Goal: Task Accomplishment & Management: Use online tool/utility

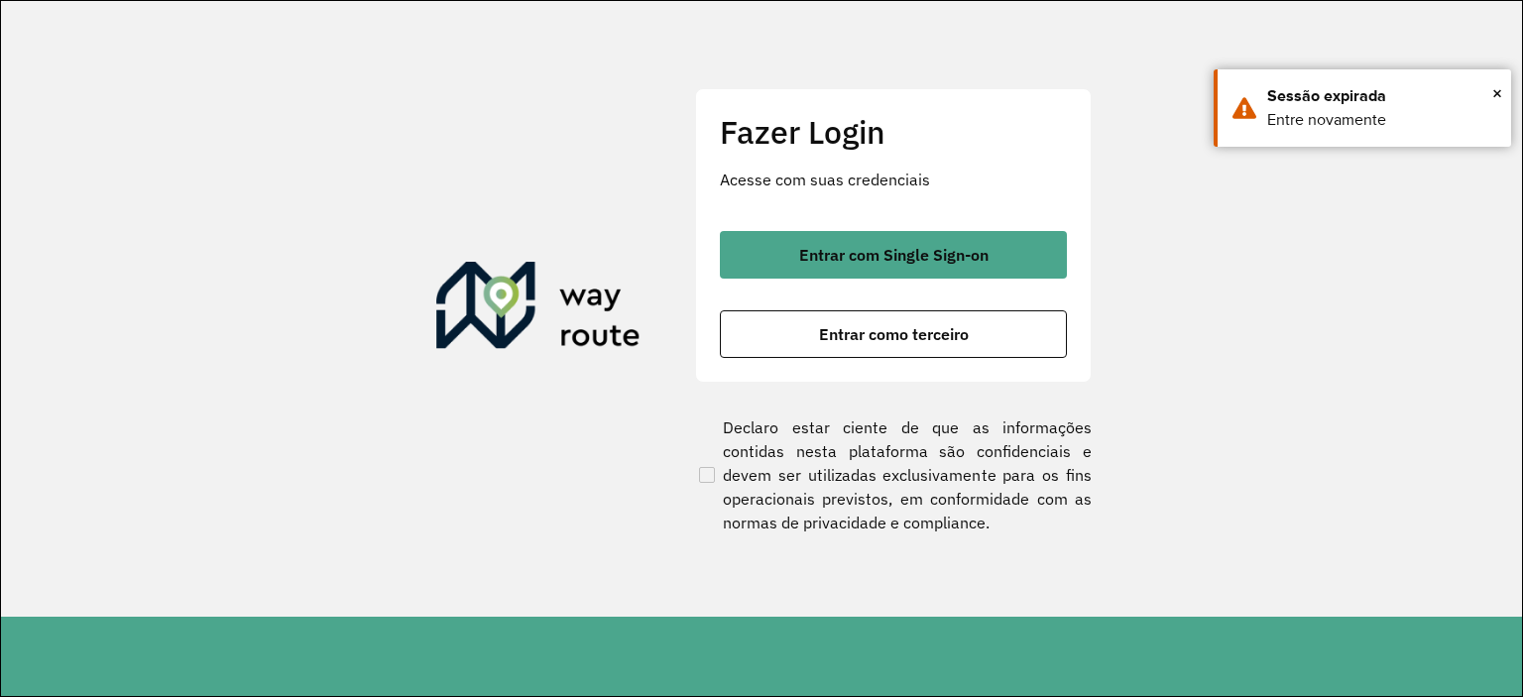
click at [829, 278] on div "Entrar com Single Sign-on Entrar como terceiro" at bounding box center [893, 294] width 347 height 127
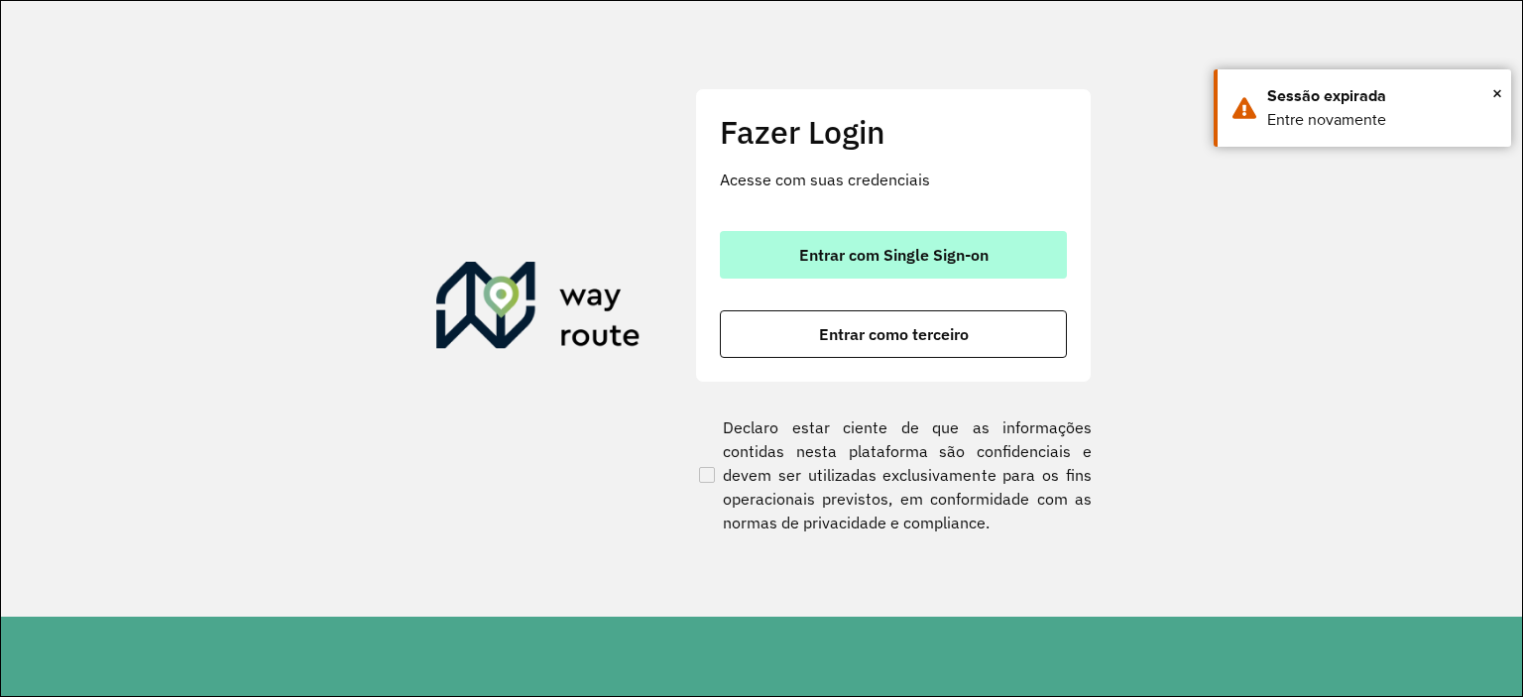
click at [833, 249] on span "Entrar com Single Sign-on" at bounding box center [893, 255] width 189 height 16
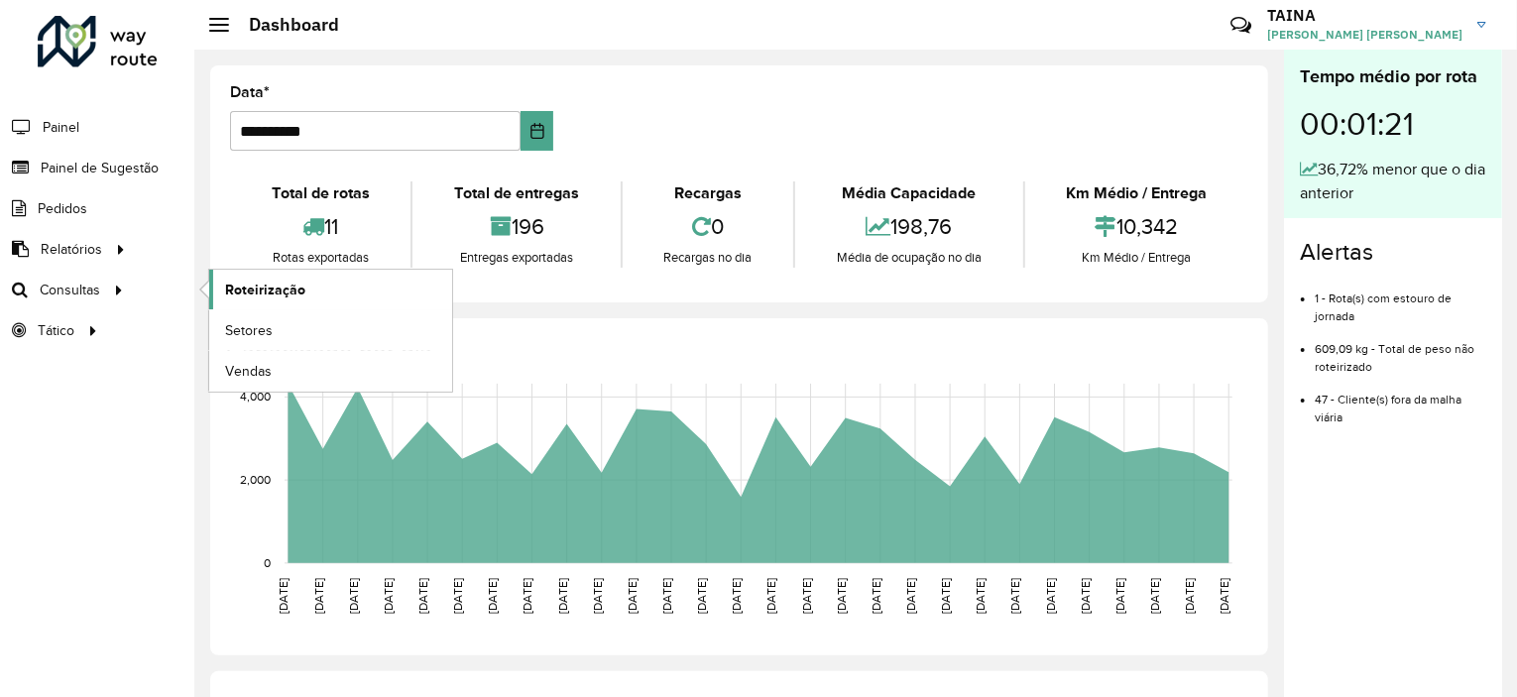
click at [303, 281] on link "Roteirização" at bounding box center [330, 290] width 243 height 40
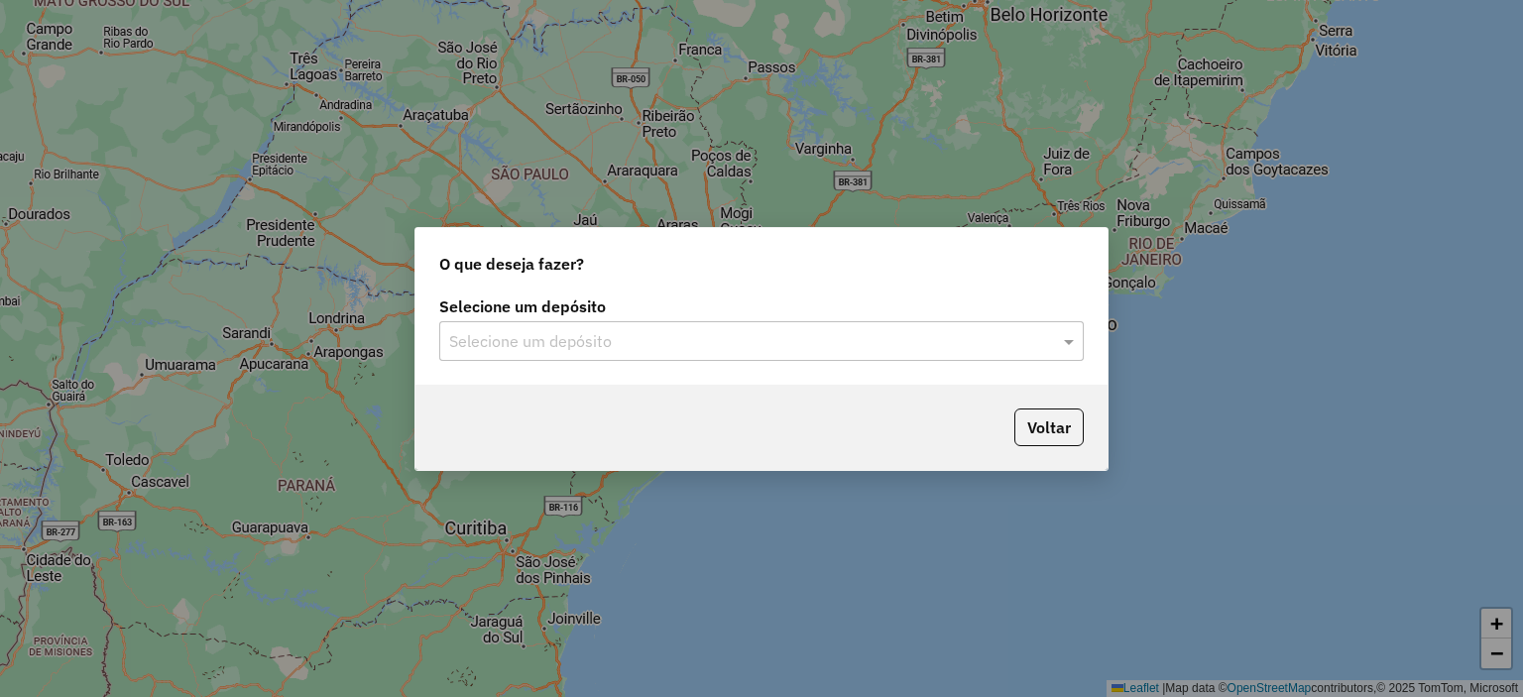
drag, startPoint x: 539, startPoint y: 335, endPoint x: 539, endPoint y: 352, distance: 16.9
click at [539, 336] on input "text" at bounding box center [741, 342] width 585 height 24
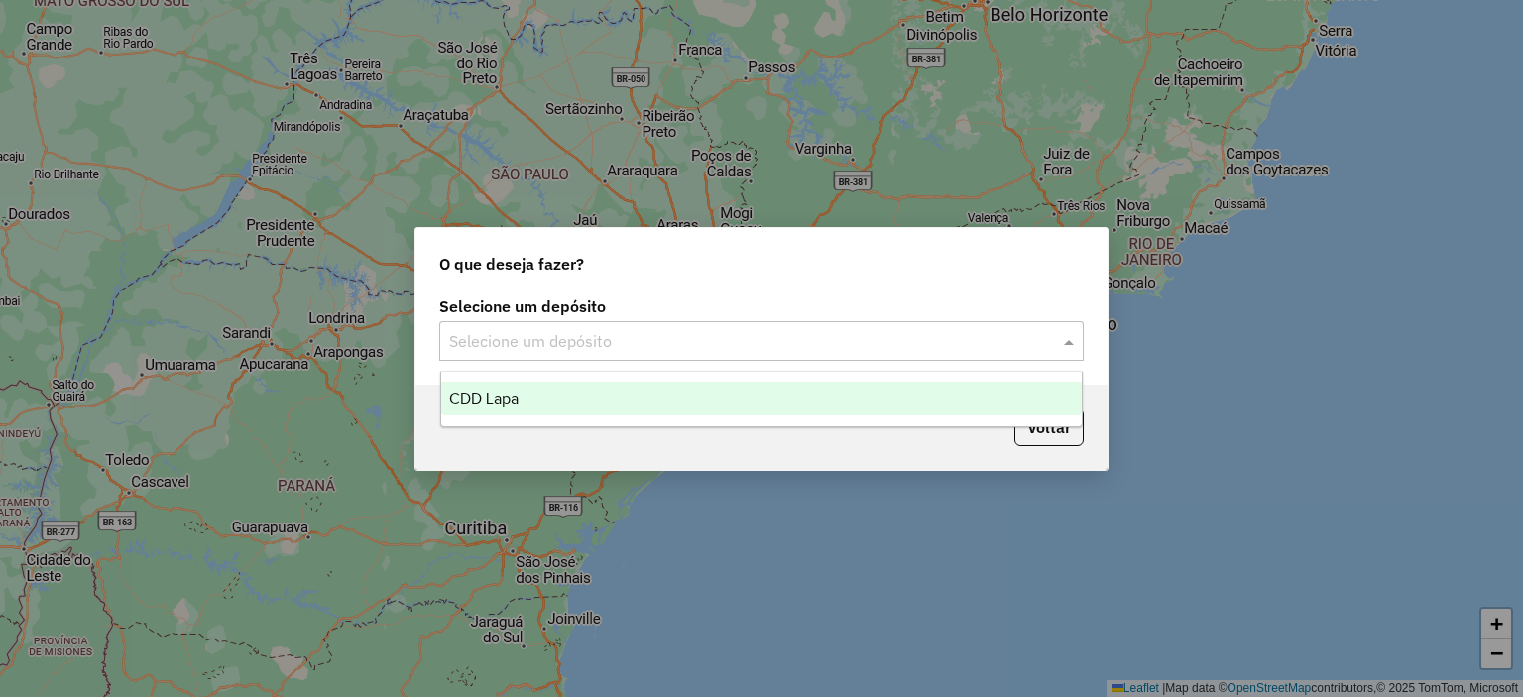
click at [539, 392] on div "CDD Lapa" at bounding box center [761, 399] width 641 height 34
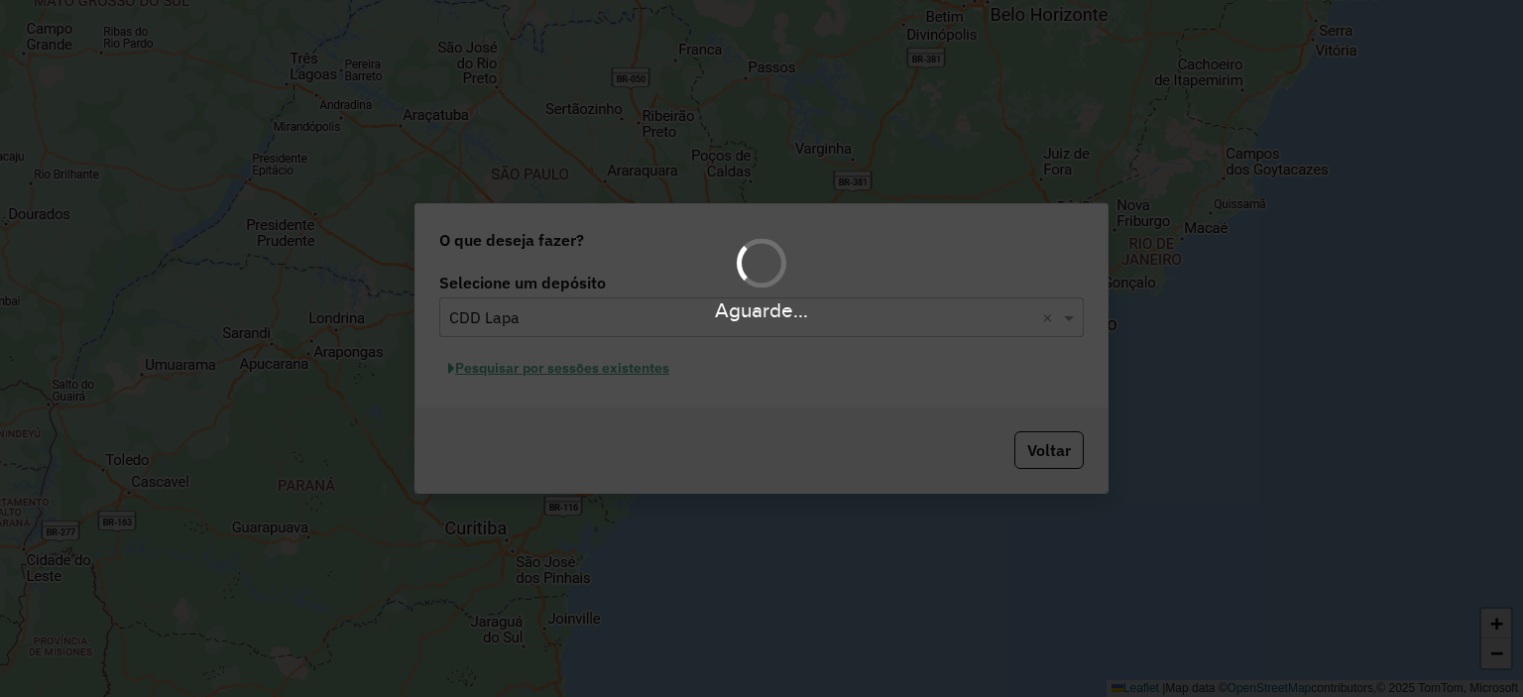
click at [629, 368] on div "Aguarde..." at bounding box center [761, 348] width 1523 height 697
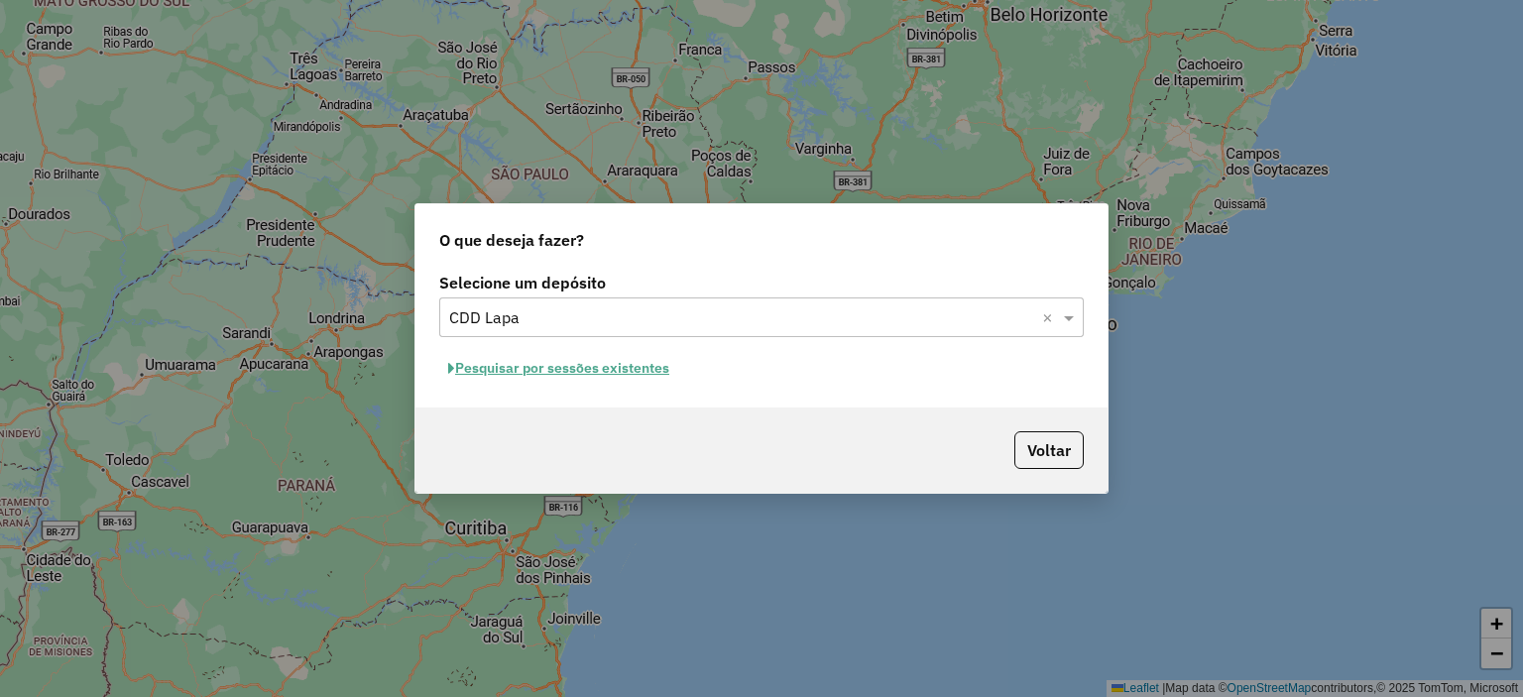
click at [608, 376] on button "Pesquisar por sessões existentes" at bounding box center [558, 368] width 239 height 31
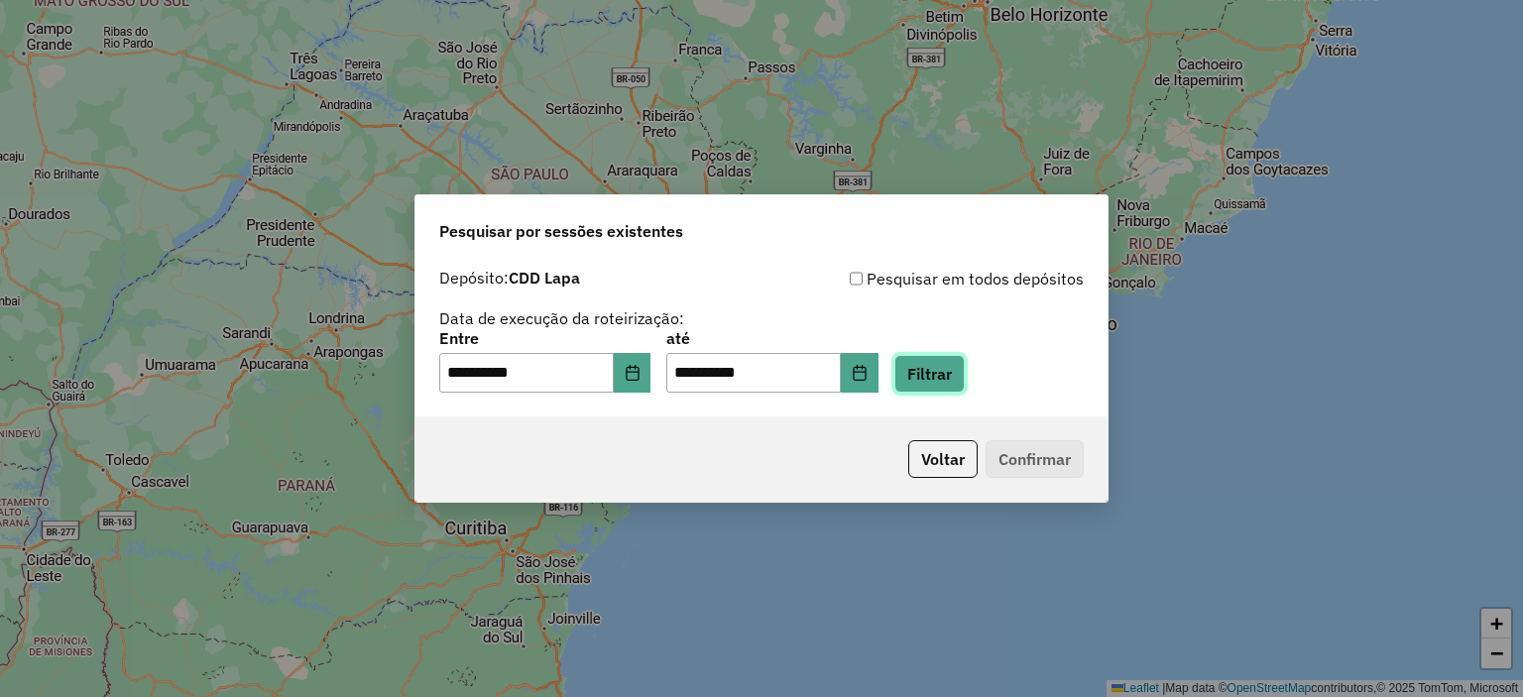
click at [959, 380] on button "Filtrar" at bounding box center [929, 374] width 70 height 38
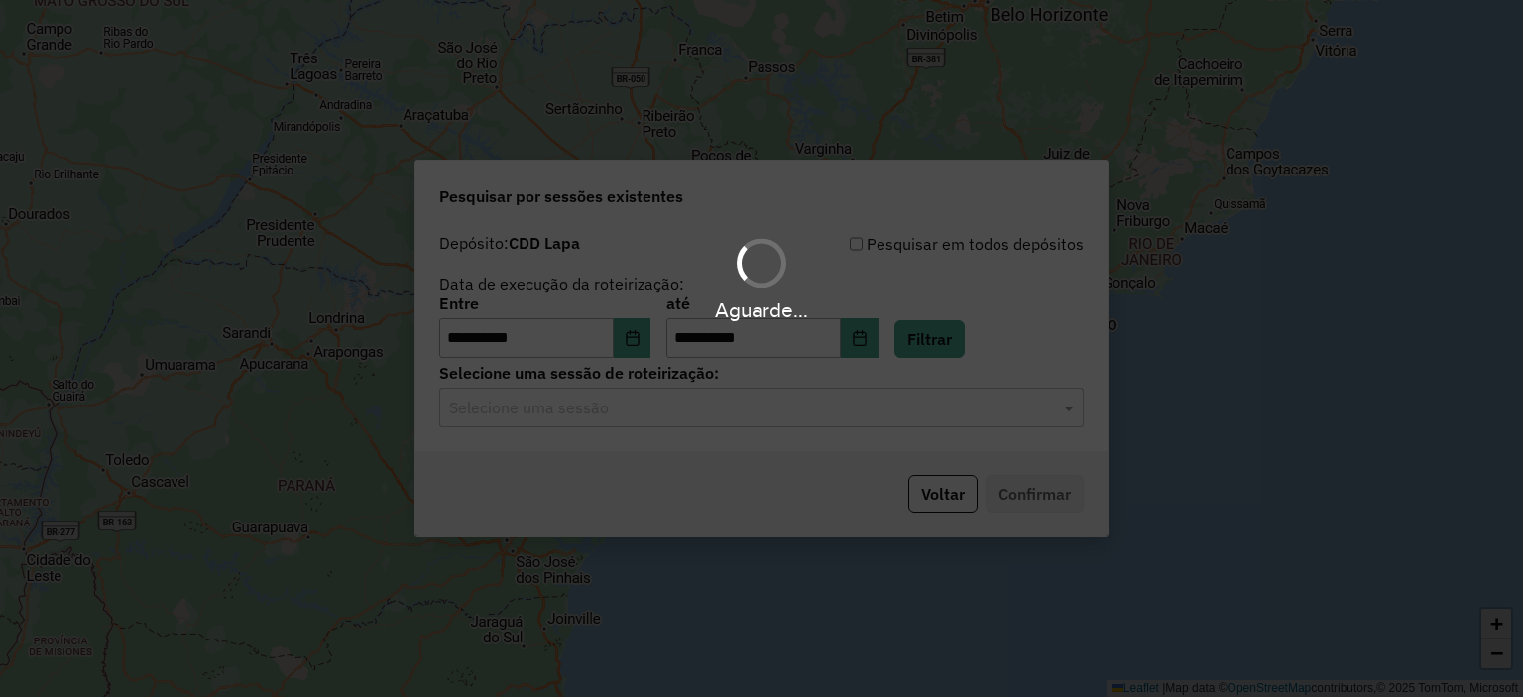
click at [567, 409] on input "text" at bounding box center [741, 409] width 585 height 24
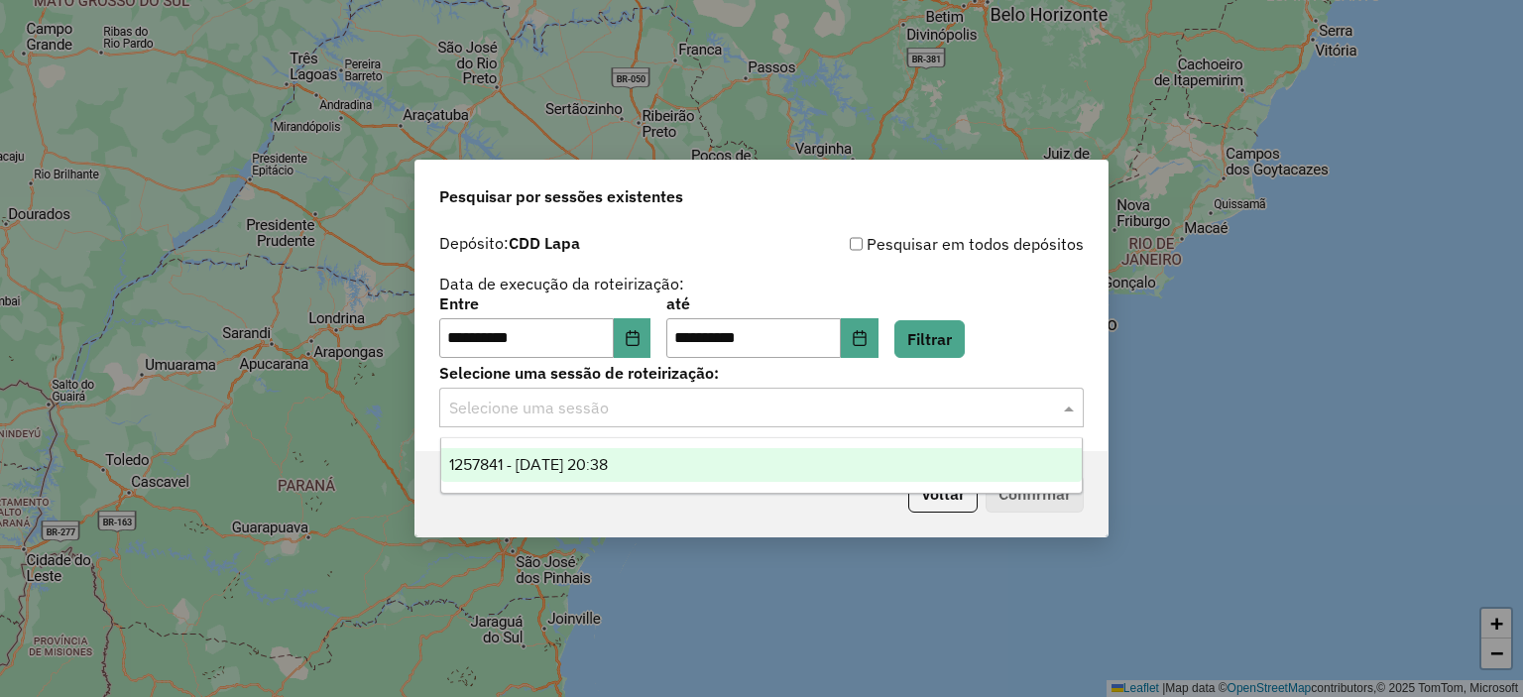
click at [523, 459] on span "1257841 - 02/09/2025 20:38" at bounding box center [528, 464] width 159 height 17
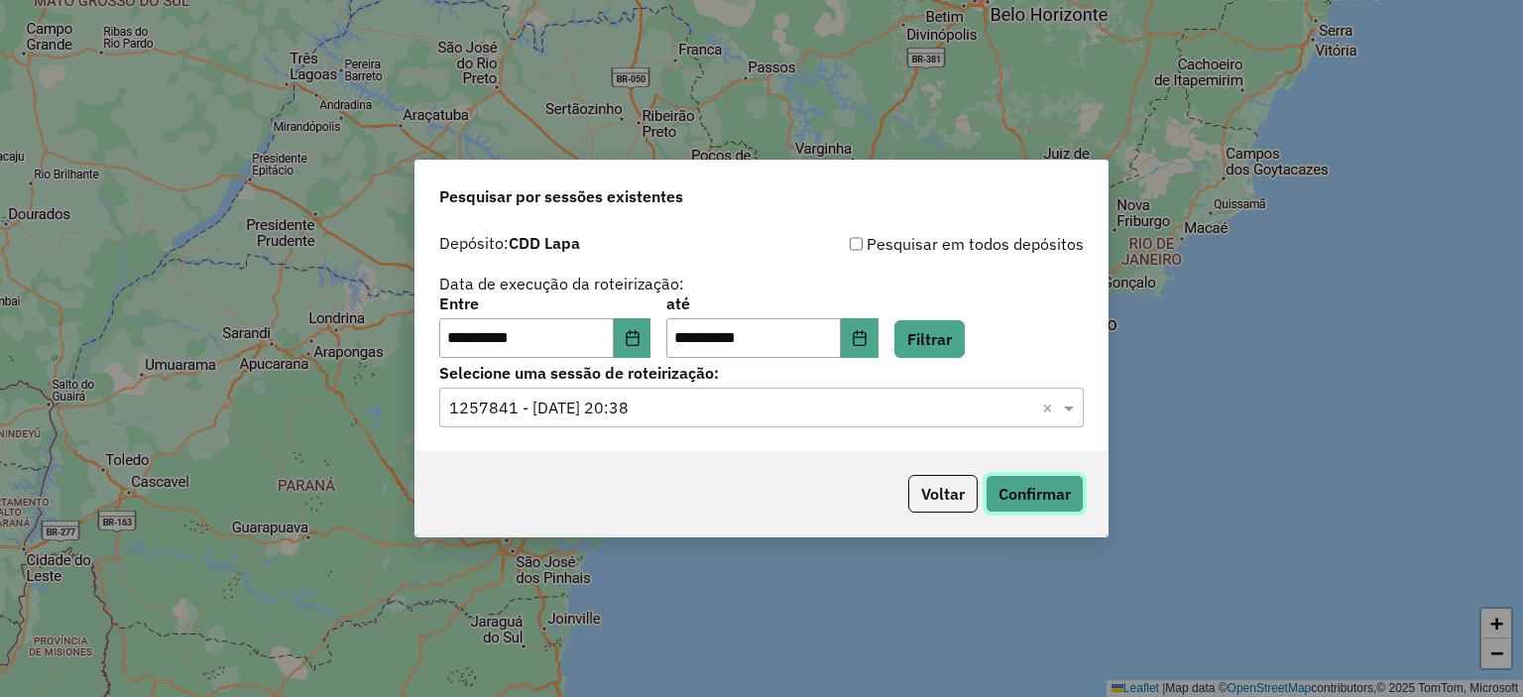
click at [1024, 477] on button "Confirmar" at bounding box center [1035, 494] width 98 height 38
click at [614, 344] on input "**********" at bounding box center [526, 338] width 174 height 40
click at [639, 339] on icon "Choose Date" at bounding box center [632, 338] width 13 height 16
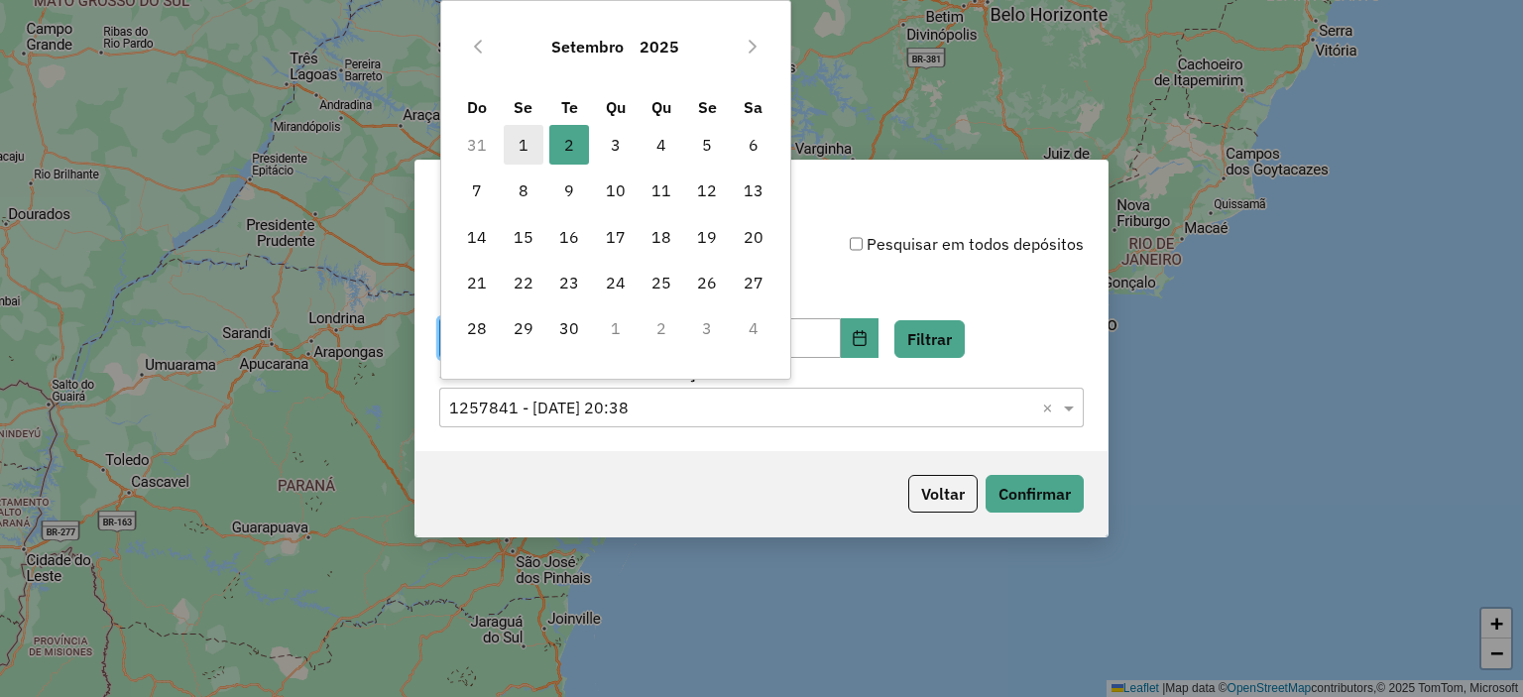
click at [519, 145] on span "1" at bounding box center [524, 145] width 40 height 40
type input "**********"
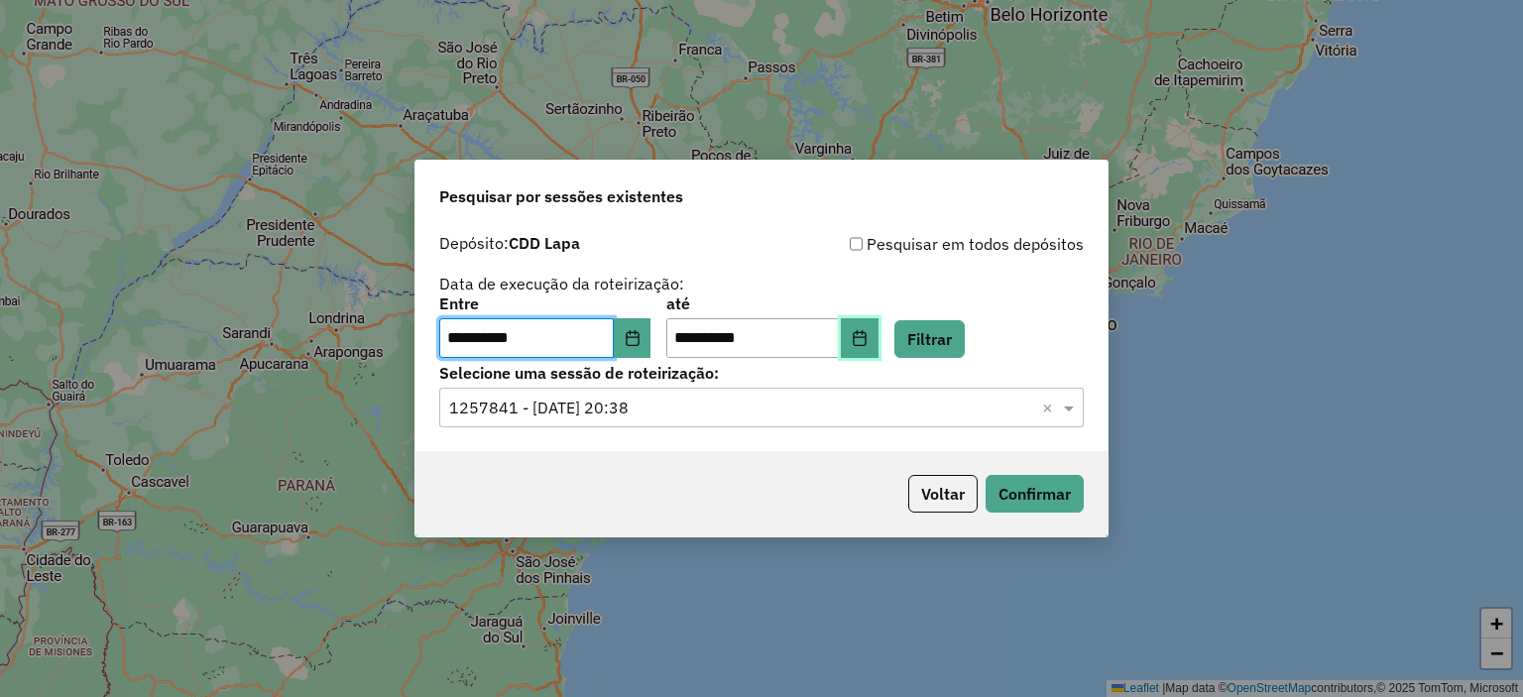
click at [866, 334] on icon "Choose Date" at bounding box center [859, 338] width 13 height 16
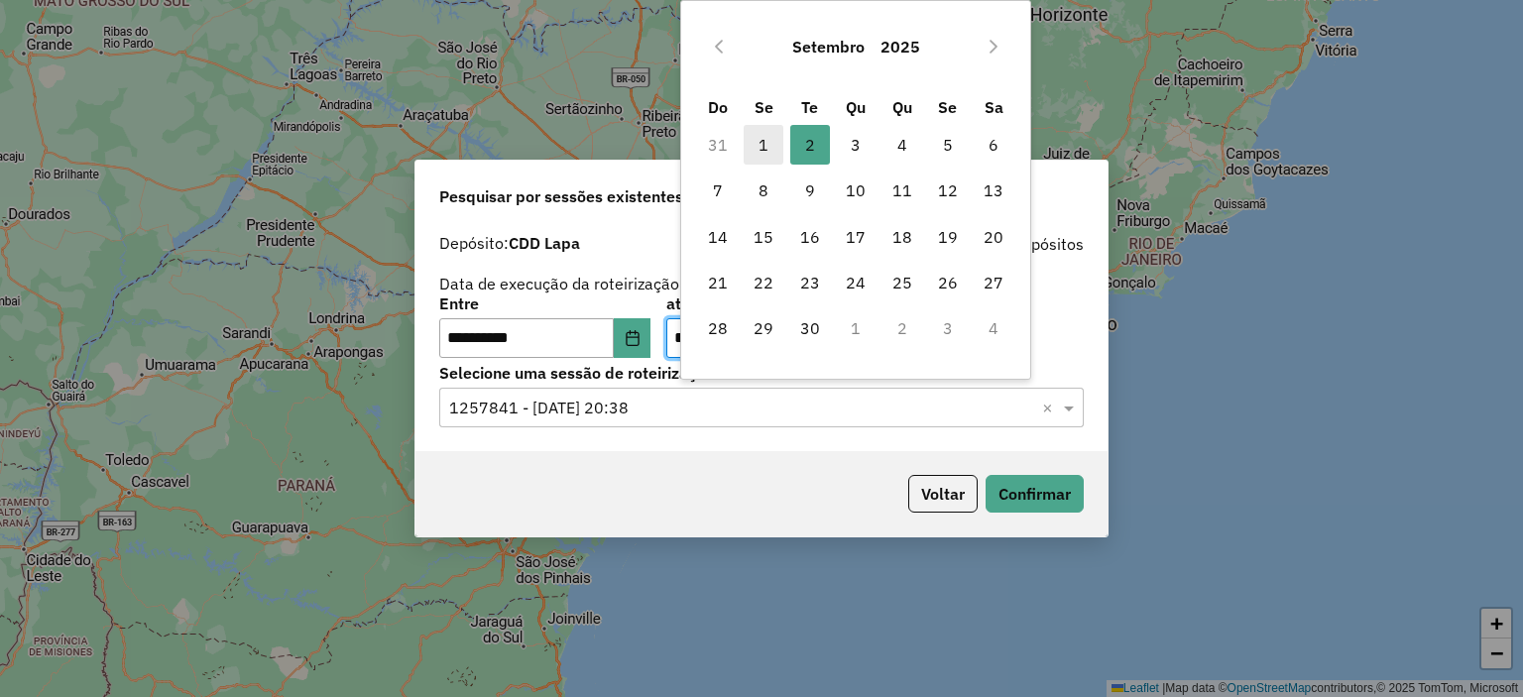
click at [759, 138] on span "1" at bounding box center [764, 145] width 40 height 40
type input "**********"
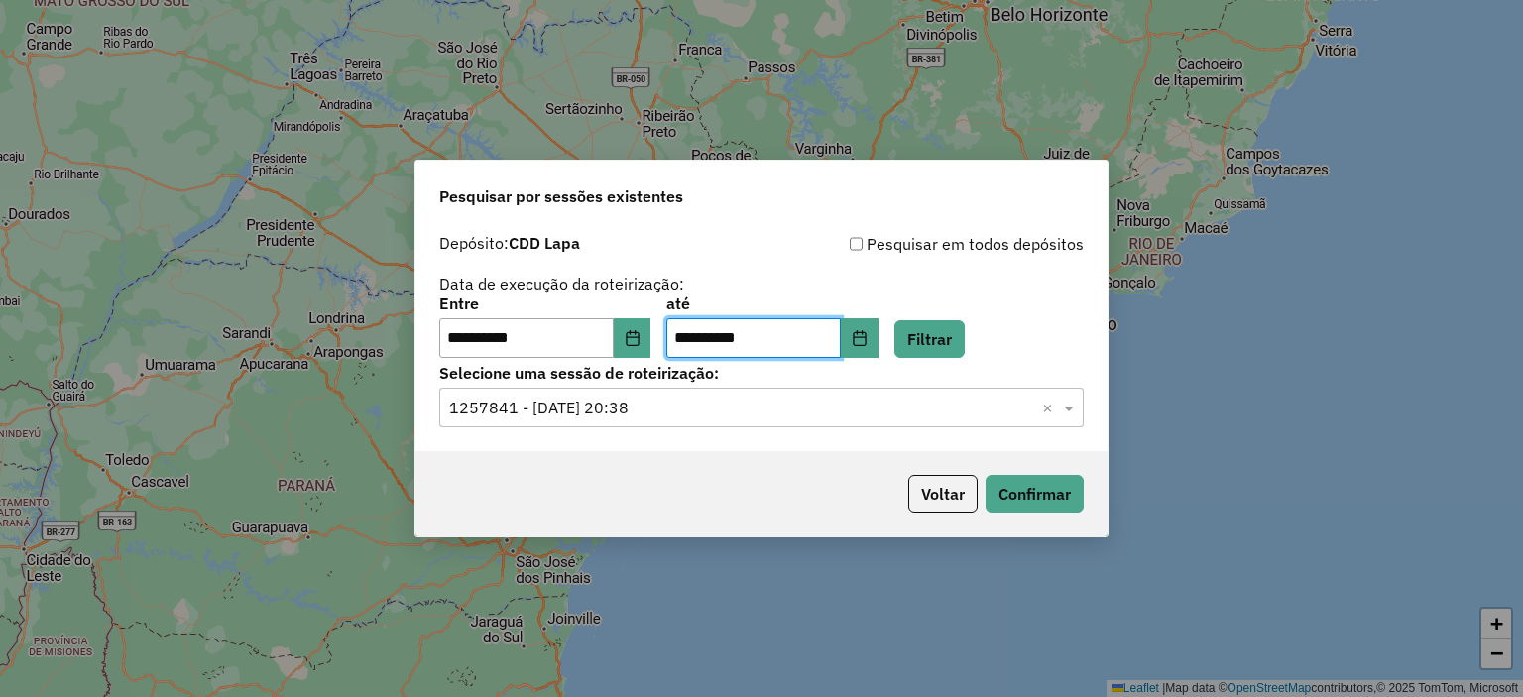
click at [926, 422] on div "Selecione uma sessão × 1257841 - 02/09/2025 20:38 ×" at bounding box center [761, 408] width 644 height 40
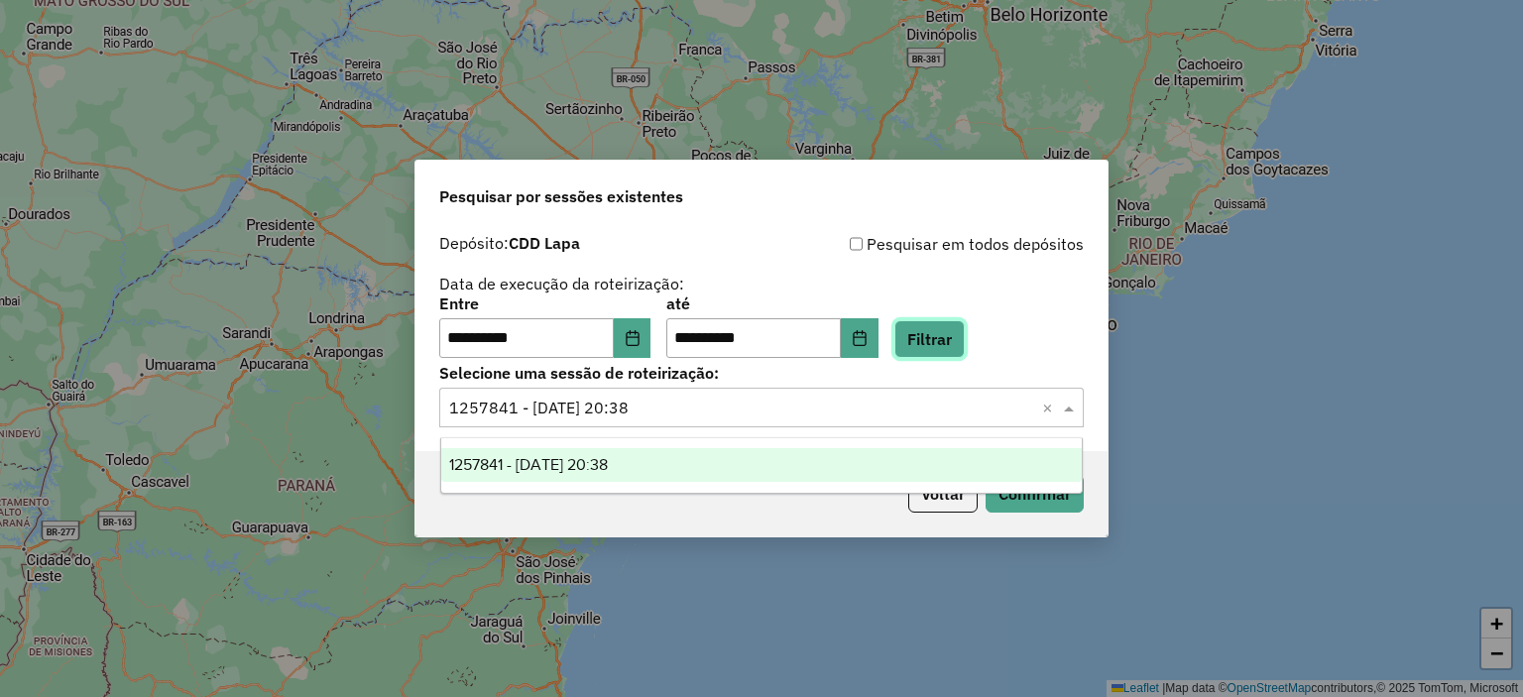
click at [949, 336] on button "Filtrar" at bounding box center [929, 339] width 70 height 38
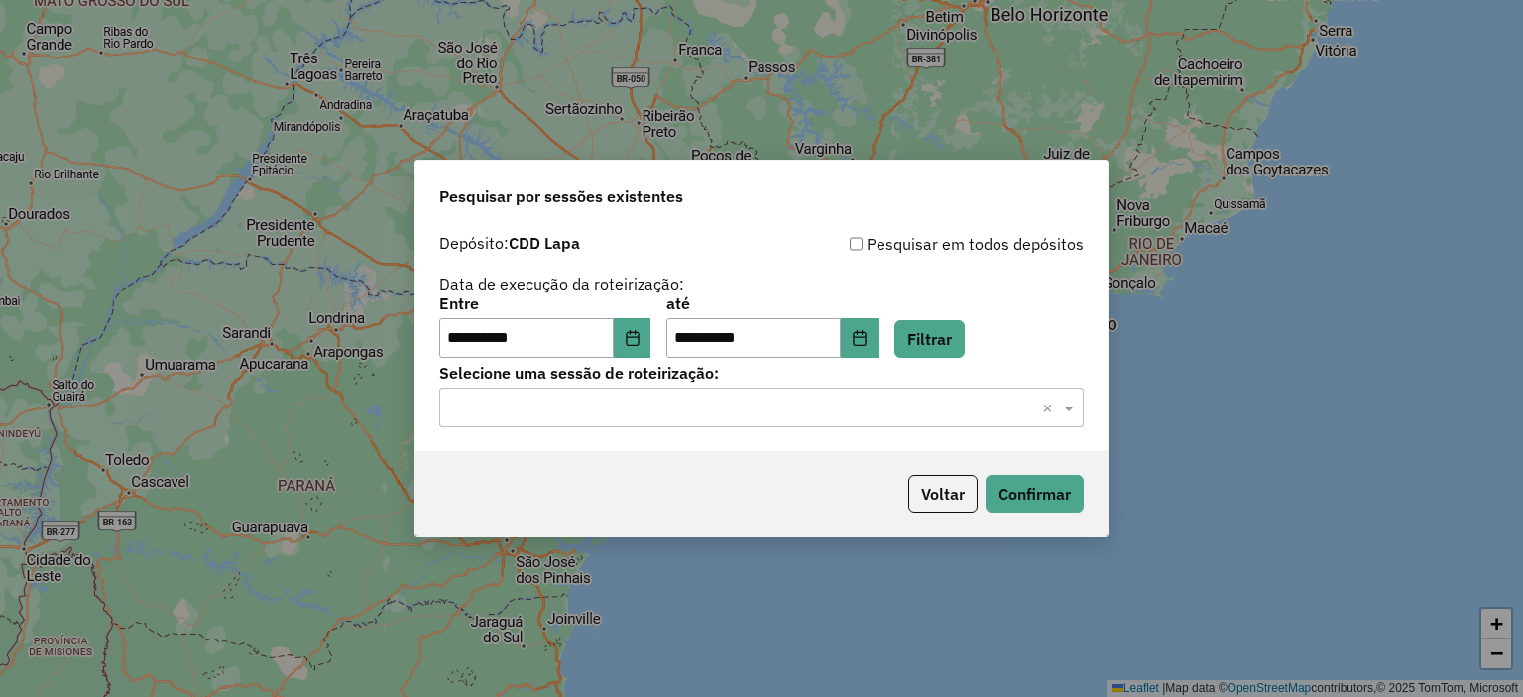
click at [642, 418] on hb-app "**********" at bounding box center [761, 348] width 1523 height 697
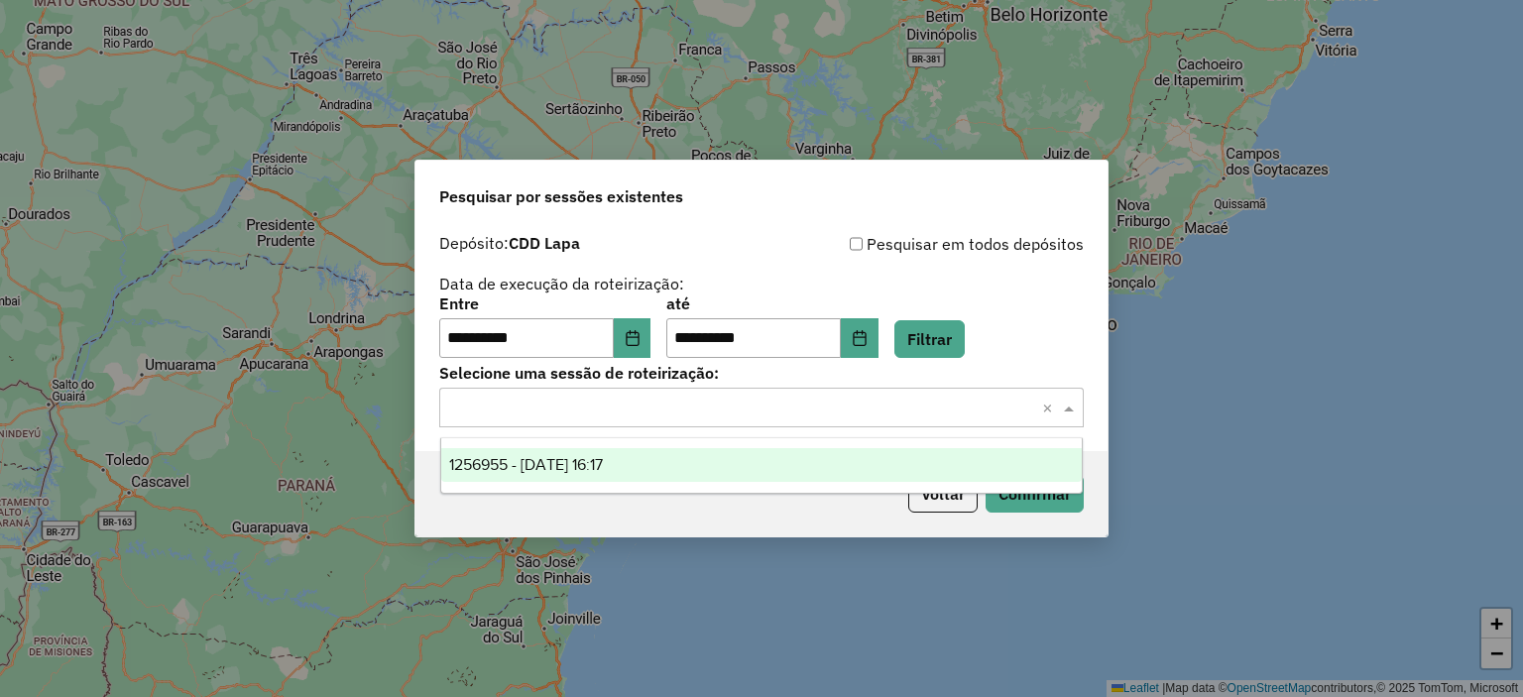
click at [643, 411] on input "text" at bounding box center [741, 409] width 585 height 24
click at [564, 452] on div "1256955 - 01/09/2025 16:17" at bounding box center [761, 465] width 641 height 34
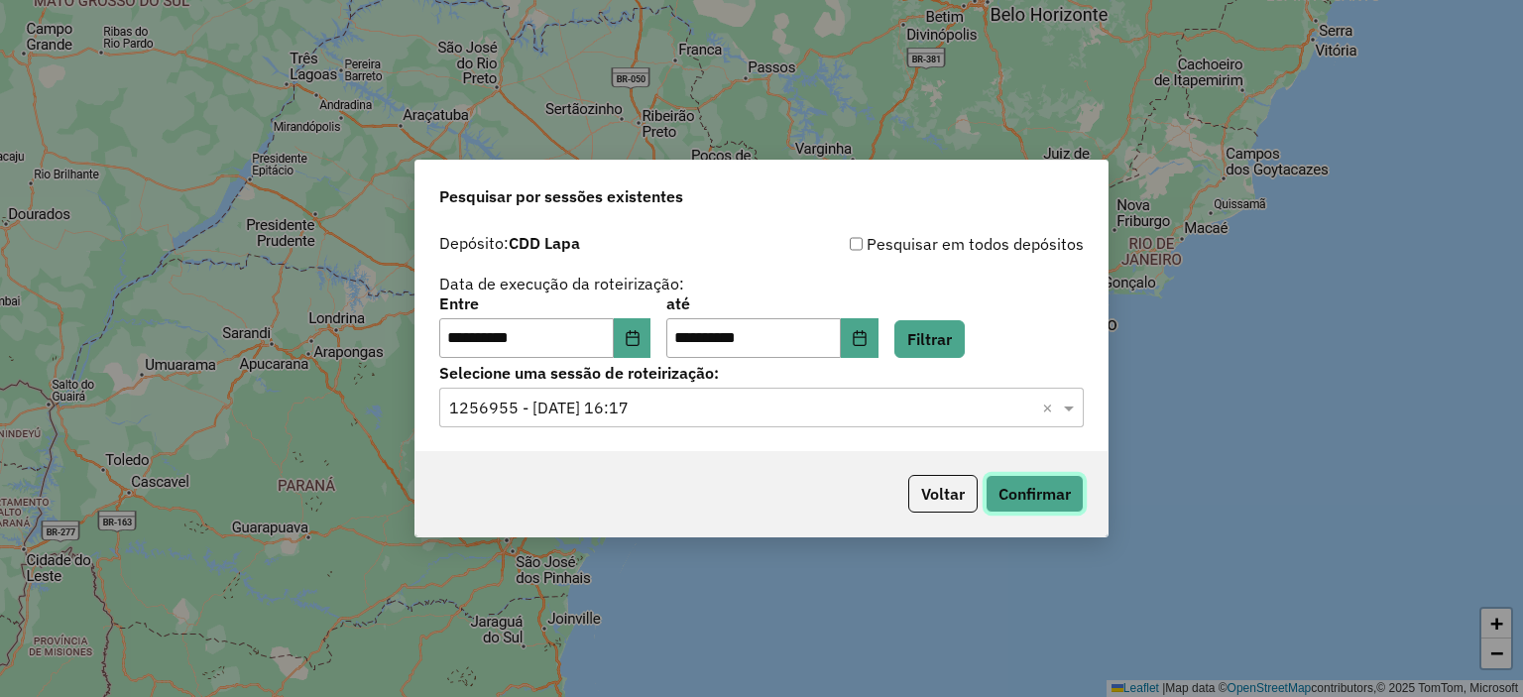
click at [1078, 495] on button "Confirmar" at bounding box center [1035, 494] width 98 height 38
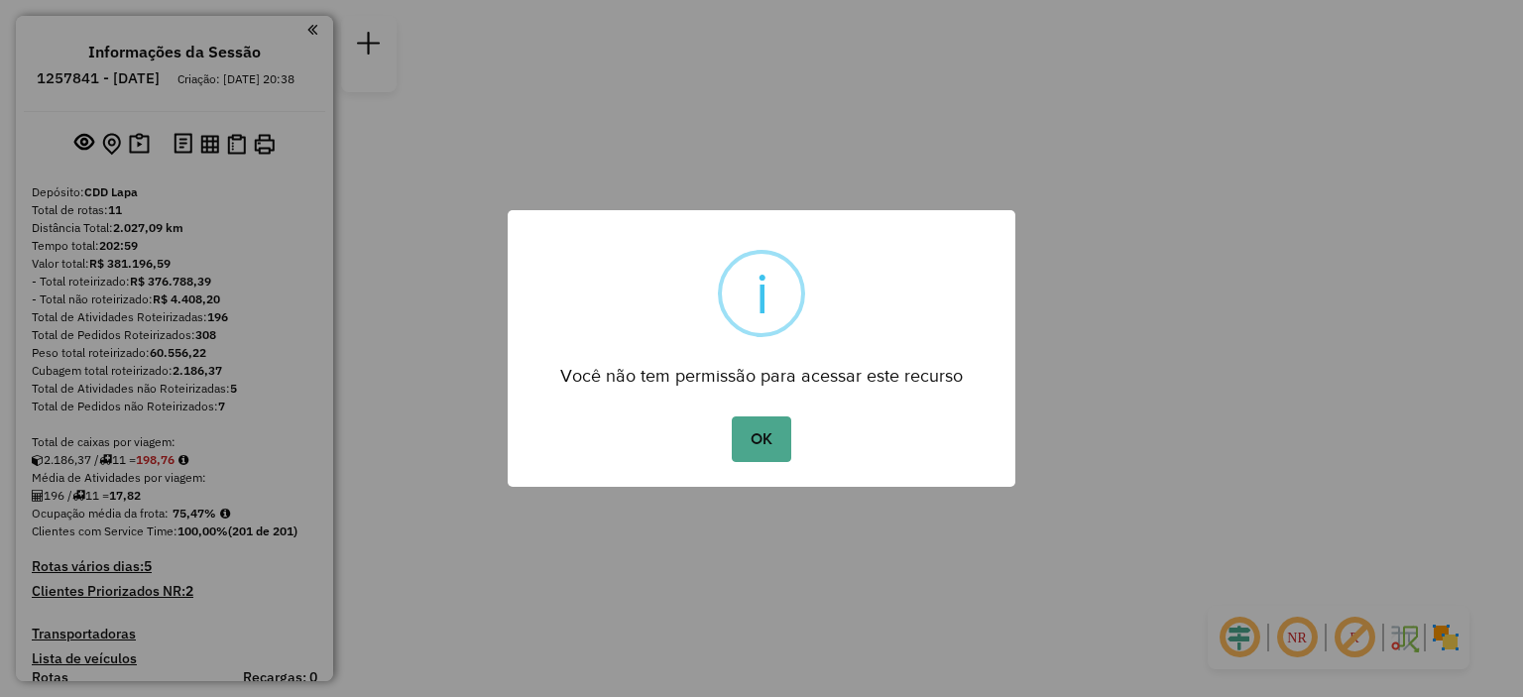
click at [767, 467] on div "OK No Cancel" at bounding box center [762, 439] width 508 height 56
click at [777, 442] on button "OK" at bounding box center [761, 439] width 58 height 46
click at [783, 447] on button "OK" at bounding box center [761, 439] width 58 height 46
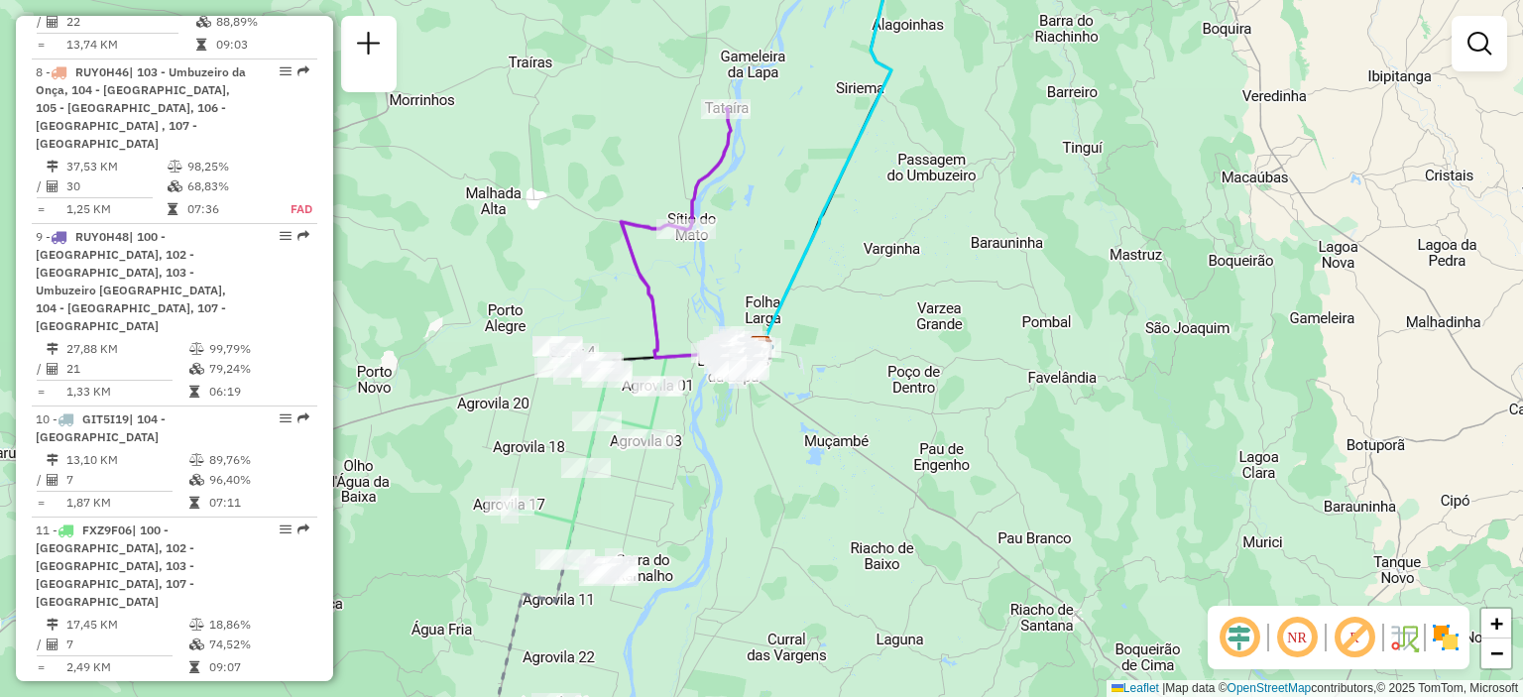
scroll to position [1388, 0]
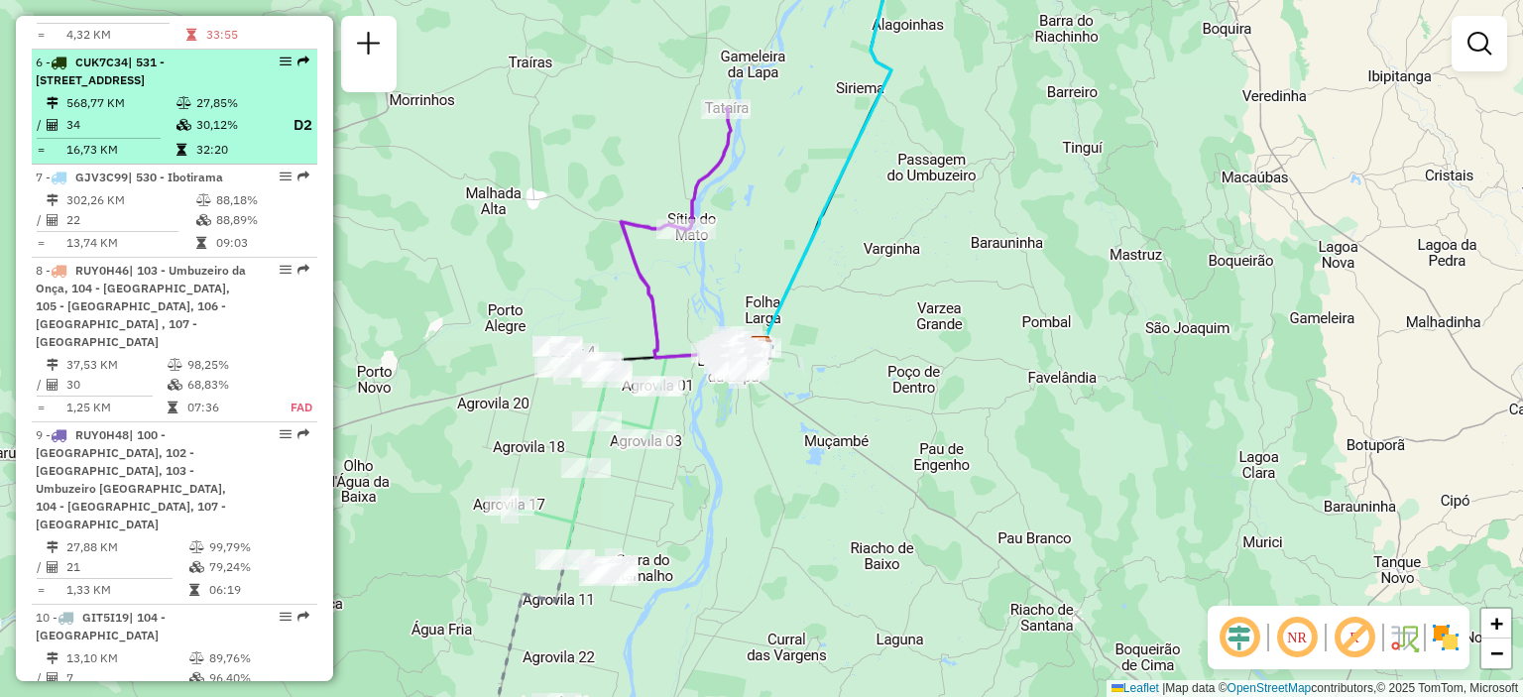
click at [243, 93] on td "27,85%" at bounding box center [234, 103] width 79 height 20
select select "**********"
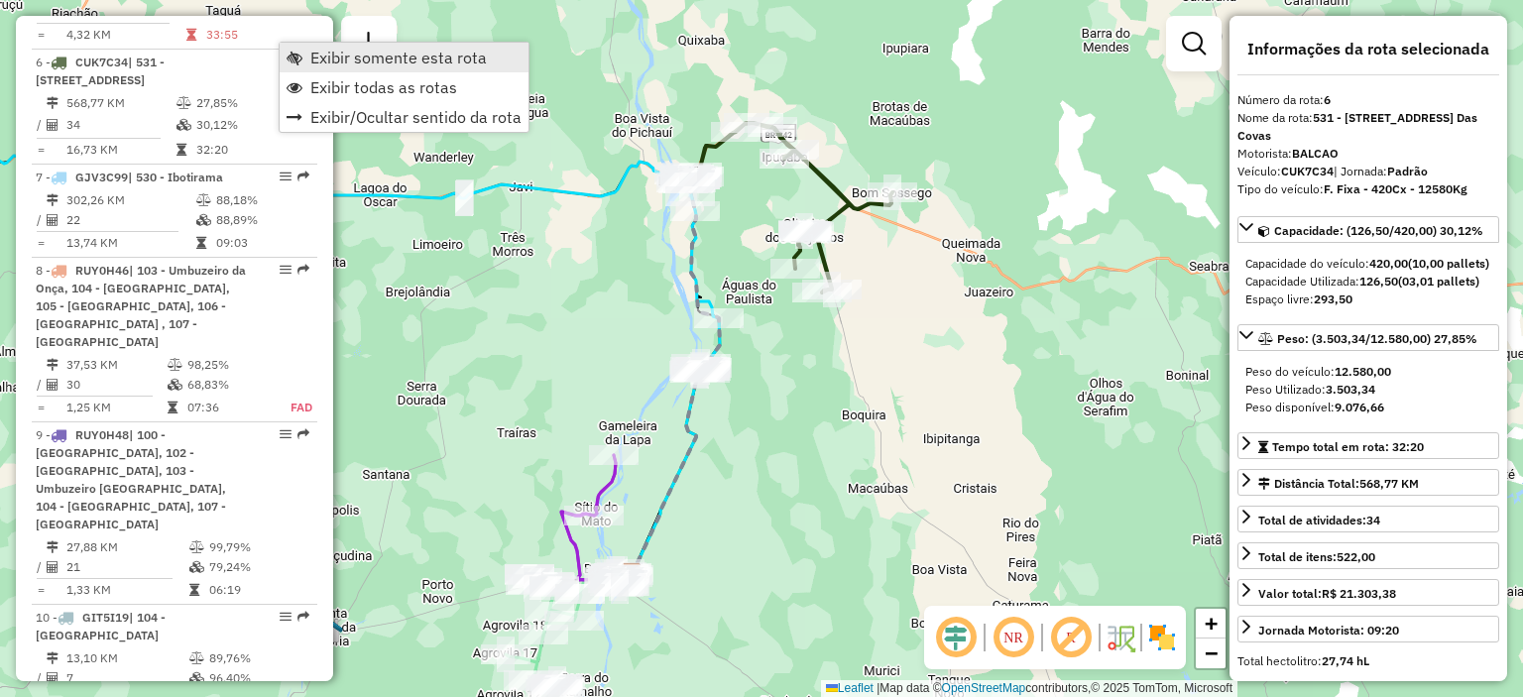
click at [305, 57] on link "Exibir somente esta rota" at bounding box center [404, 58] width 249 height 30
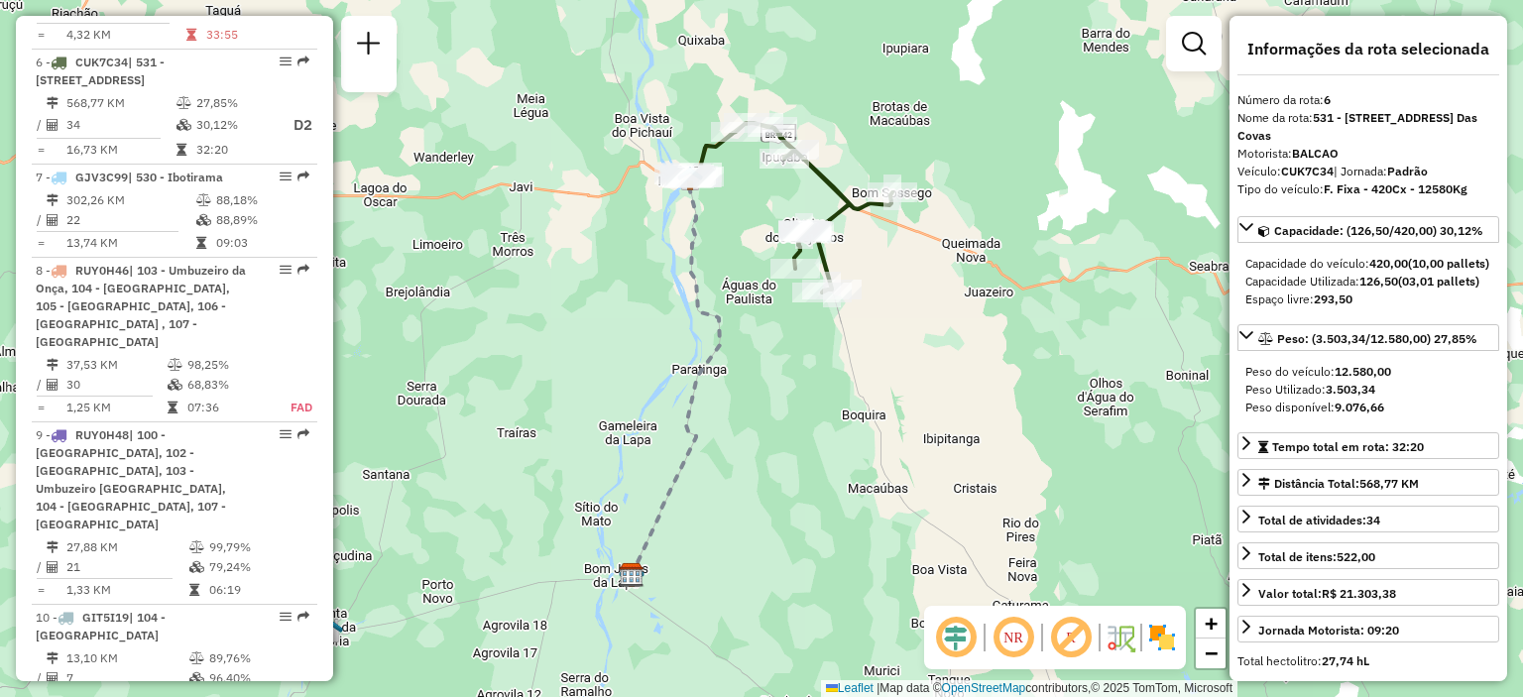
click at [1023, 649] on em at bounding box center [1013, 638] width 48 height 48
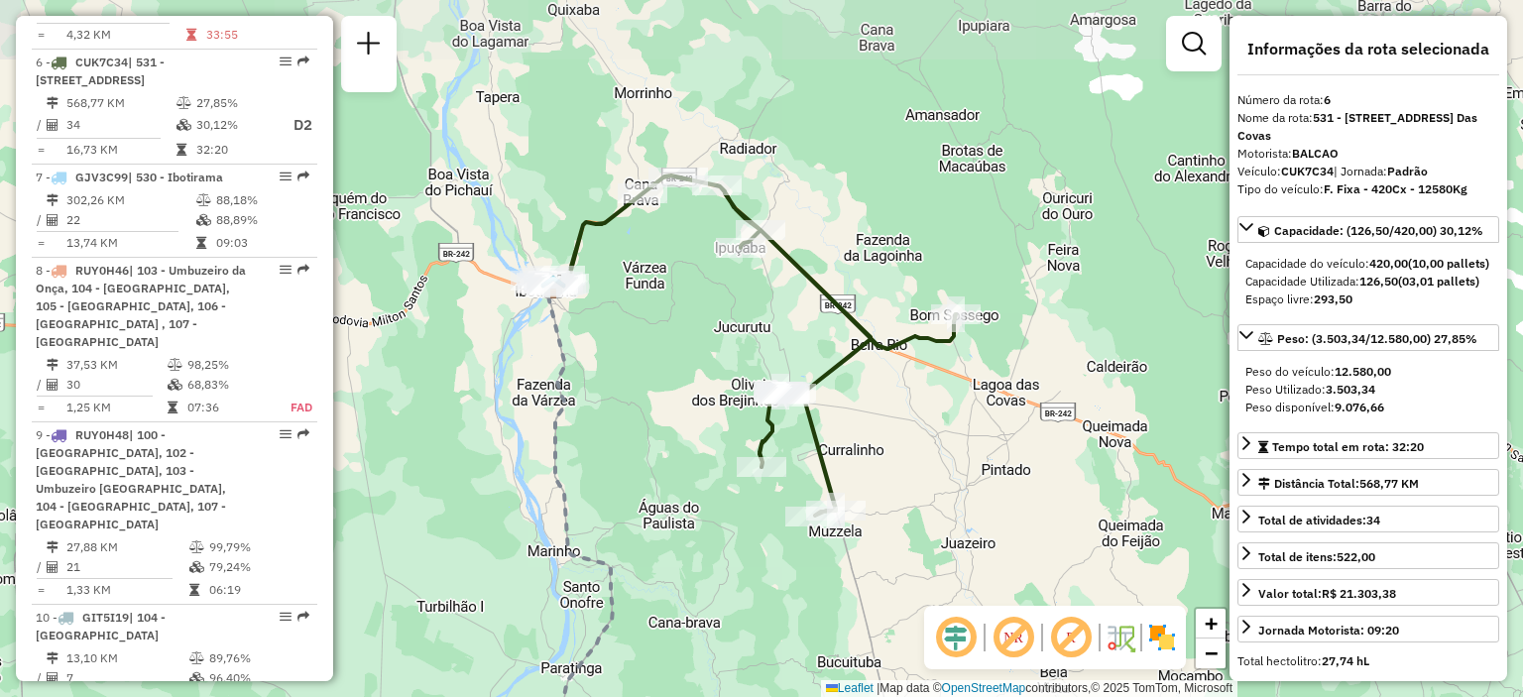
drag, startPoint x: 777, startPoint y: 182, endPoint x: 718, endPoint y: 321, distance: 151.0
click at [718, 321] on div "Janela de atendimento Grade de atendimento Capacidade Transportadoras Veículos …" at bounding box center [761, 348] width 1523 height 697
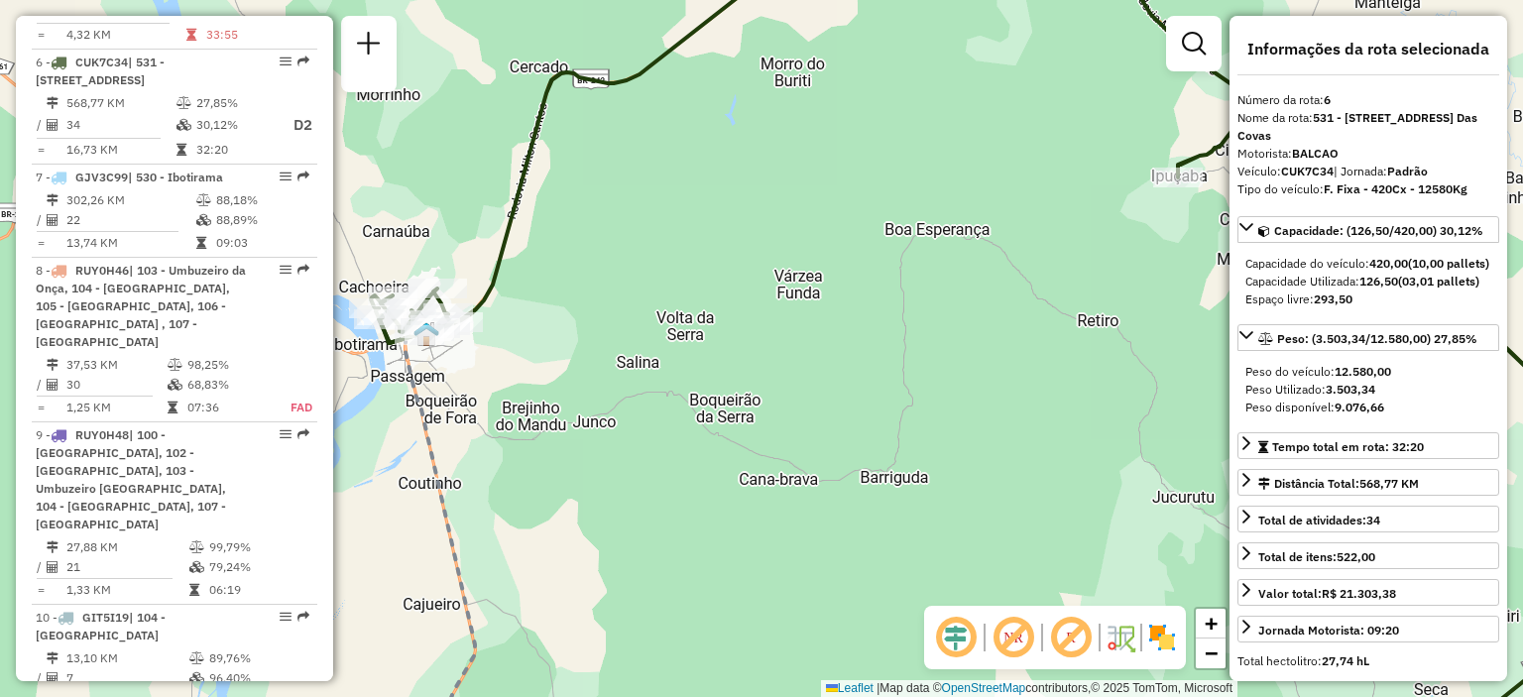
drag, startPoint x: 554, startPoint y: 290, endPoint x: 599, endPoint y: 320, distance: 54.2
click at [599, 320] on div "Janela de atendimento Grade de atendimento Capacidade Transportadoras Veículos …" at bounding box center [761, 348] width 1523 height 697
